Goal: Information Seeking & Learning: Learn about a topic

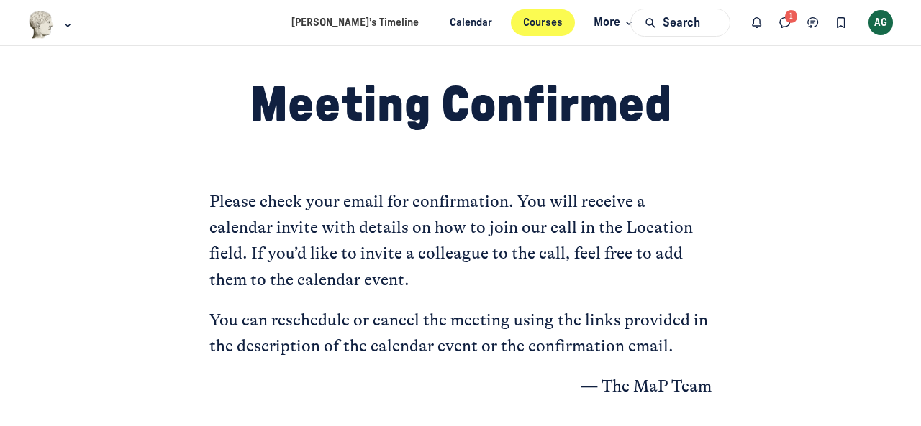
click at [531, 25] on link "Courses" at bounding box center [543, 22] width 65 height 27
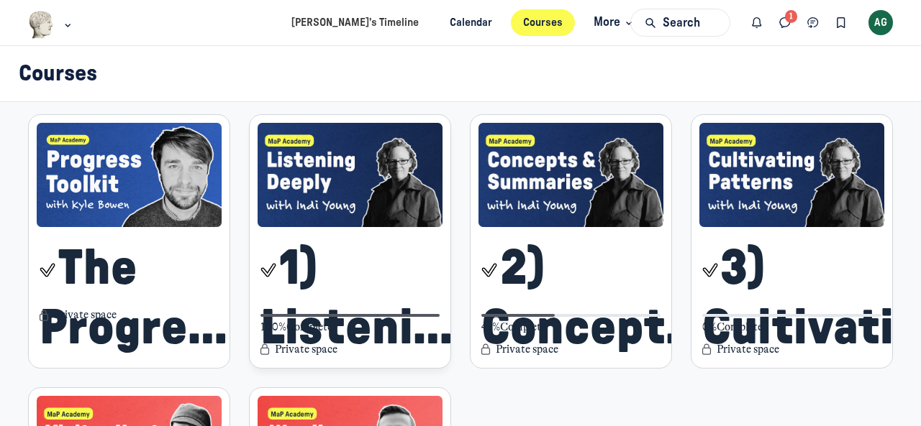
scroll to position [360, 0]
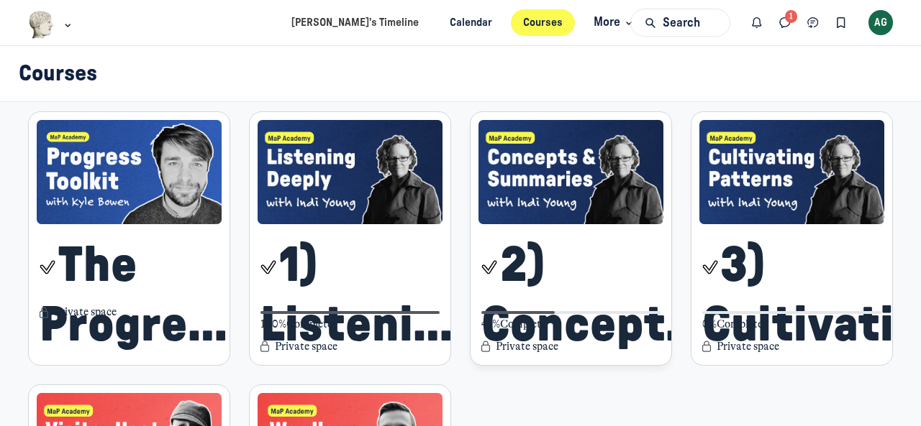
click at [552, 210] on img "Main Content" at bounding box center [571, 172] width 186 height 104
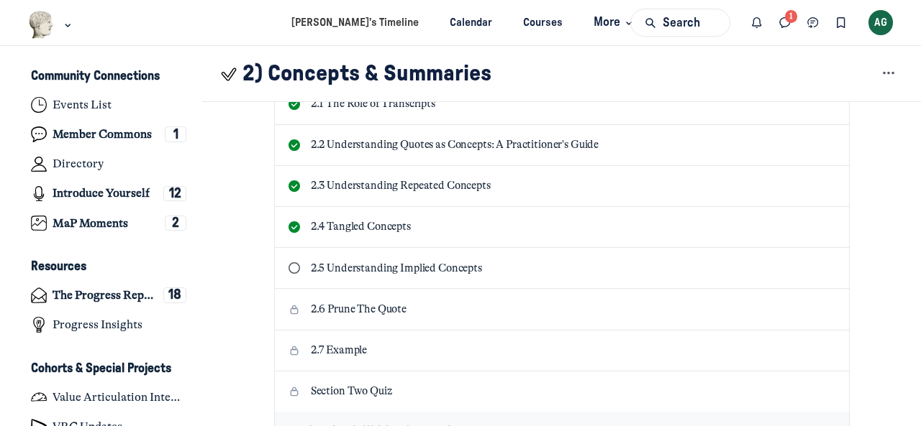
scroll to position [791, 0]
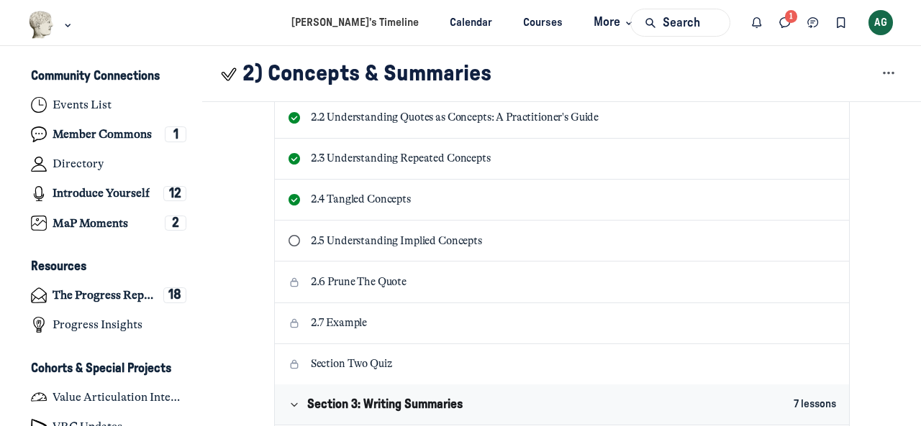
click at [335, 238] on p "2.5 Understanding Implied Concepts" at bounding box center [574, 242] width 526 height 16
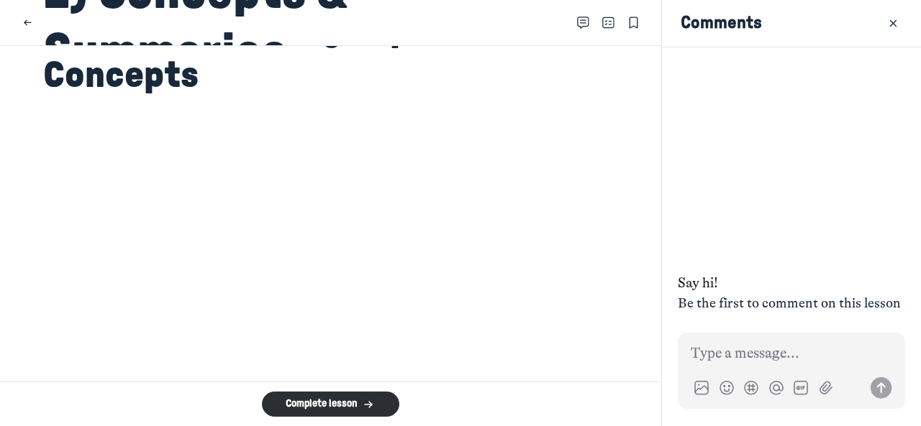
scroll to position [72, 0]
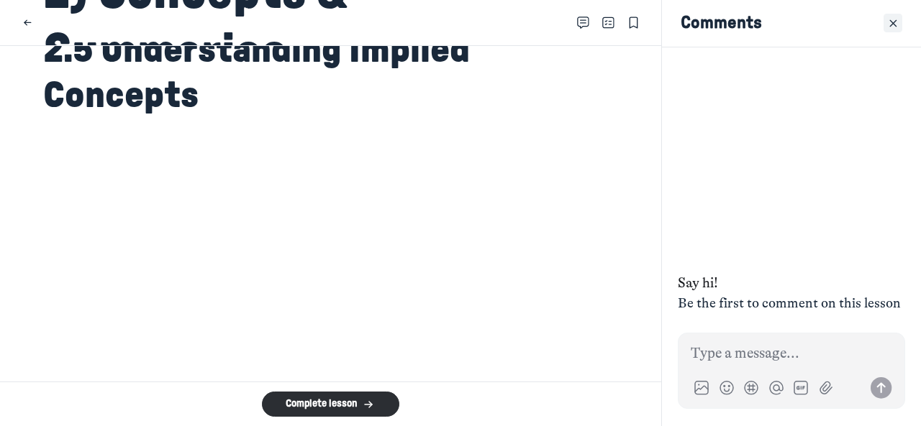
click at [895, 21] on use "Close" at bounding box center [893, 23] width 6 height 6
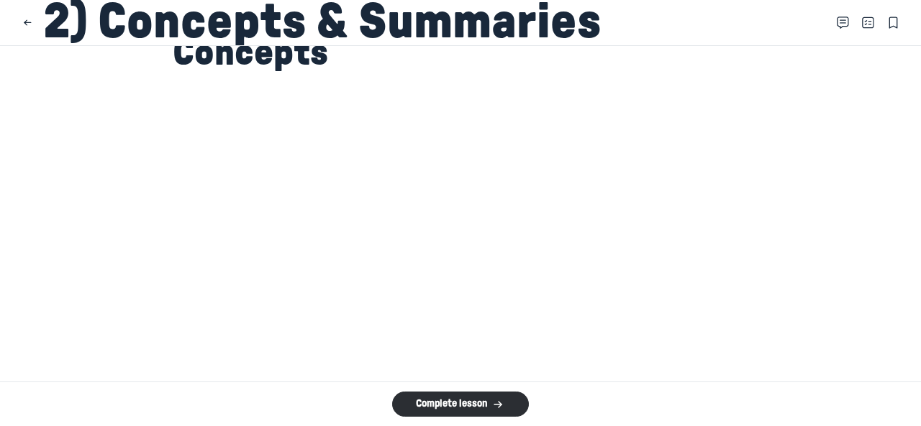
scroll to position [144, 0]
